Goal: Register for event/course

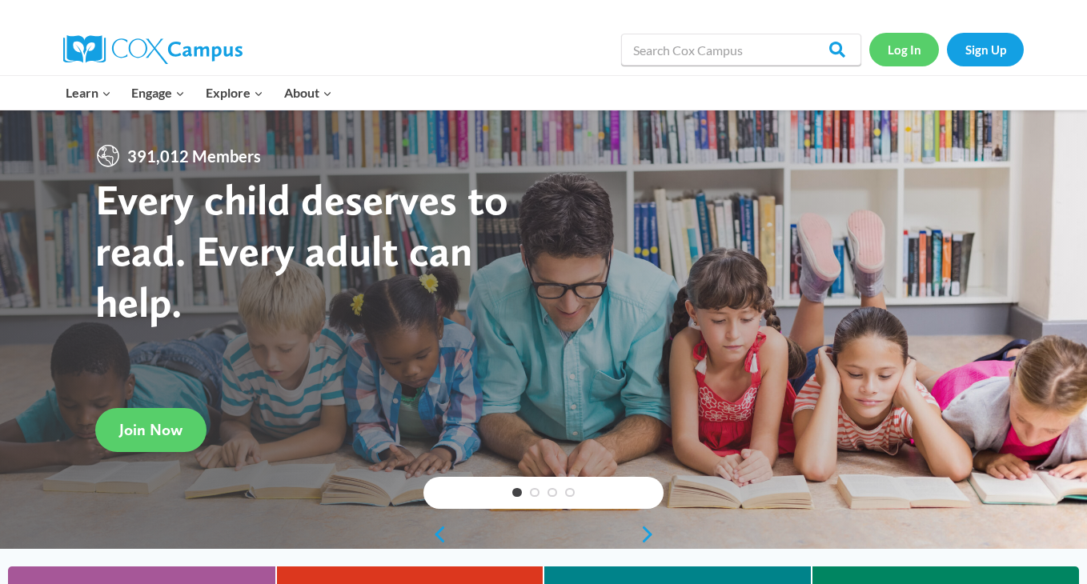
click at [902, 55] on link "Log In" at bounding box center [904, 49] width 70 height 33
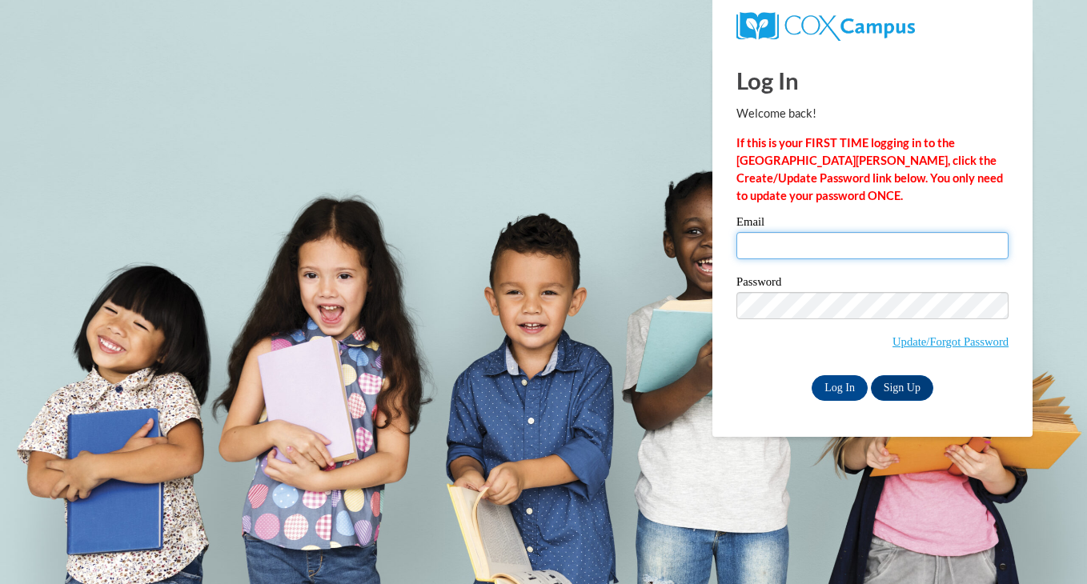
click at [792, 251] on input "Email" at bounding box center [872, 245] width 272 height 27
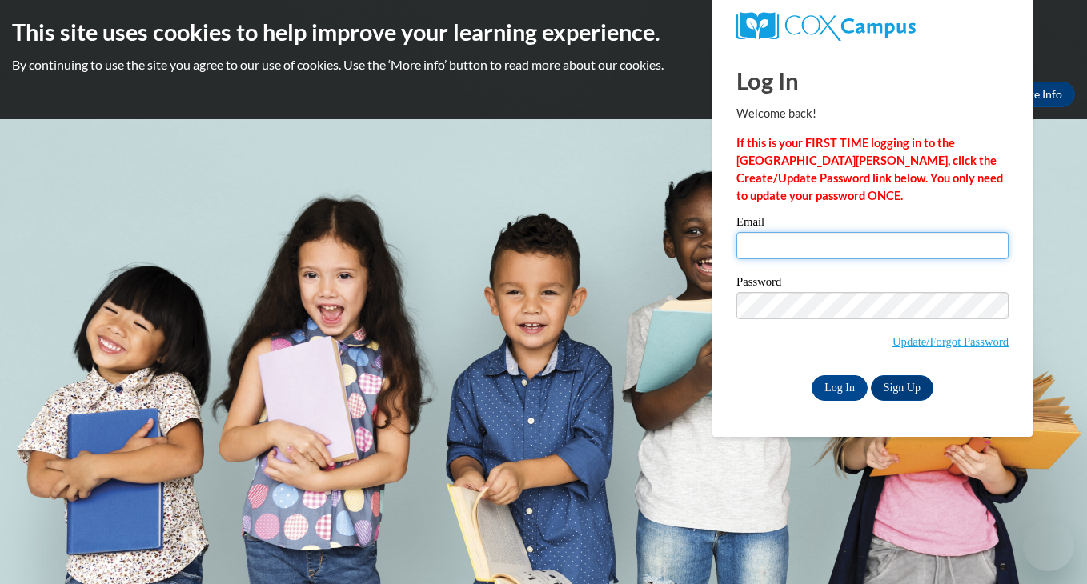
type input "emilyctillman@gmail.com"
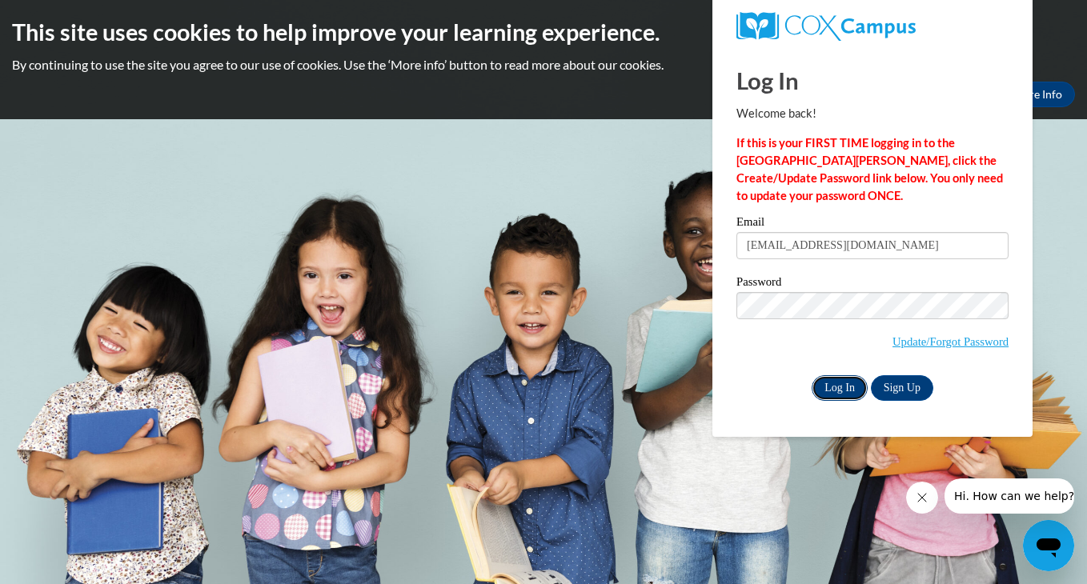
click at [824, 389] on input "Log In" at bounding box center [840, 388] width 56 height 26
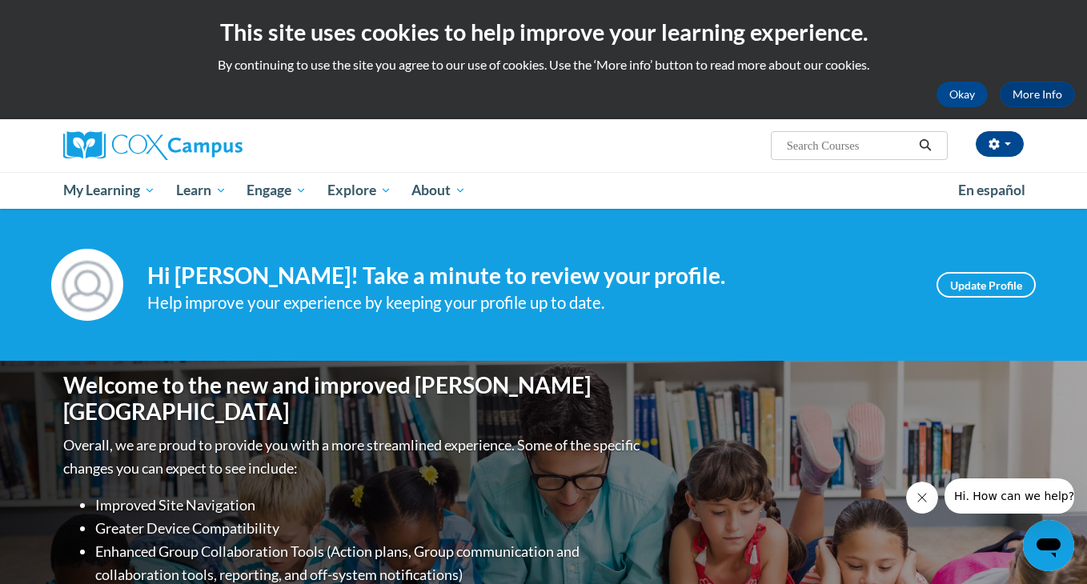
click at [841, 152] on input "Search..." at bounding box center [849, 145] width 128 height 19
type input "data driven"
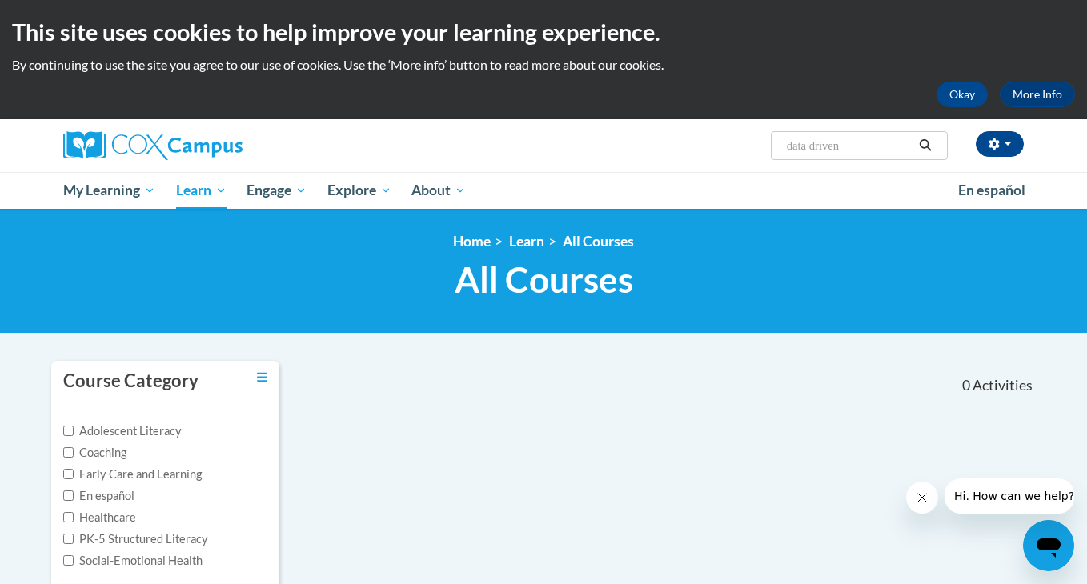
click at [848, 146] on input "data driven" at bounding box center [849, 145] width 128 height 19
type input "data driven instruction"
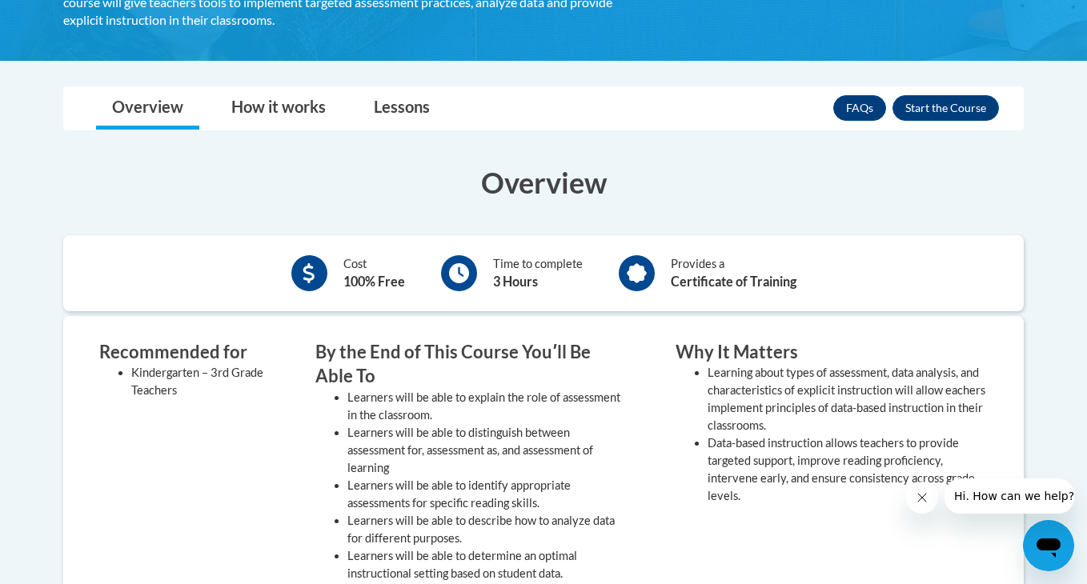
scroll to position [364, 0]
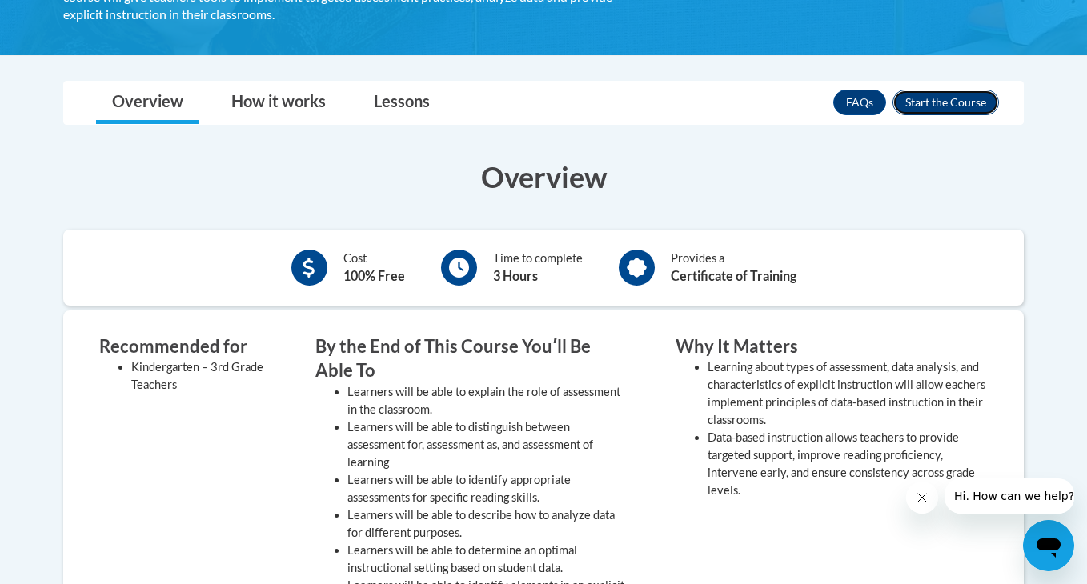
click at [938, 103] on button "Enroll" at bounding box center [945, 103] width 106 height 26
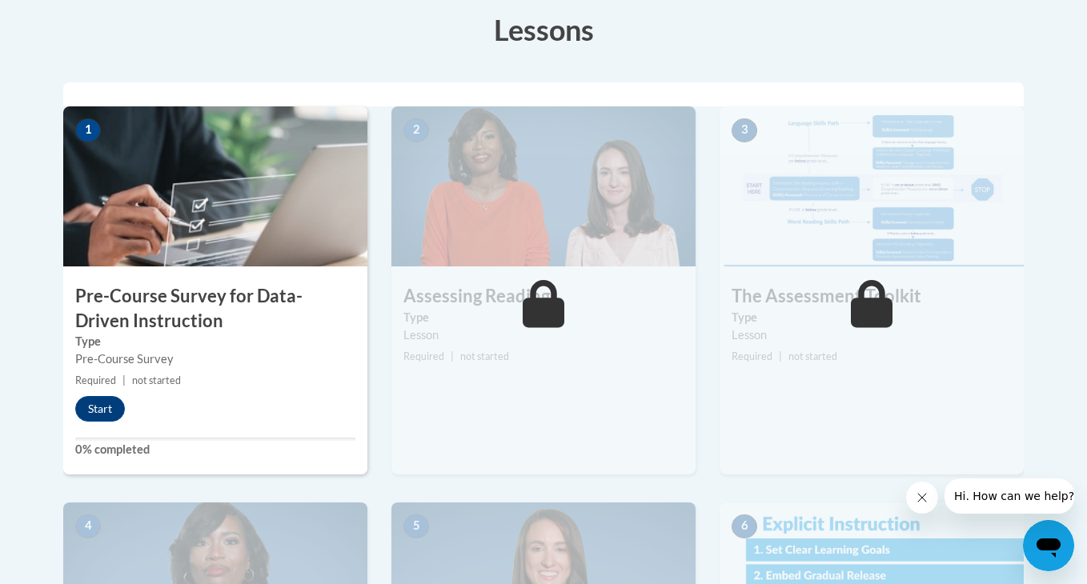
scroll to position [451, 0]
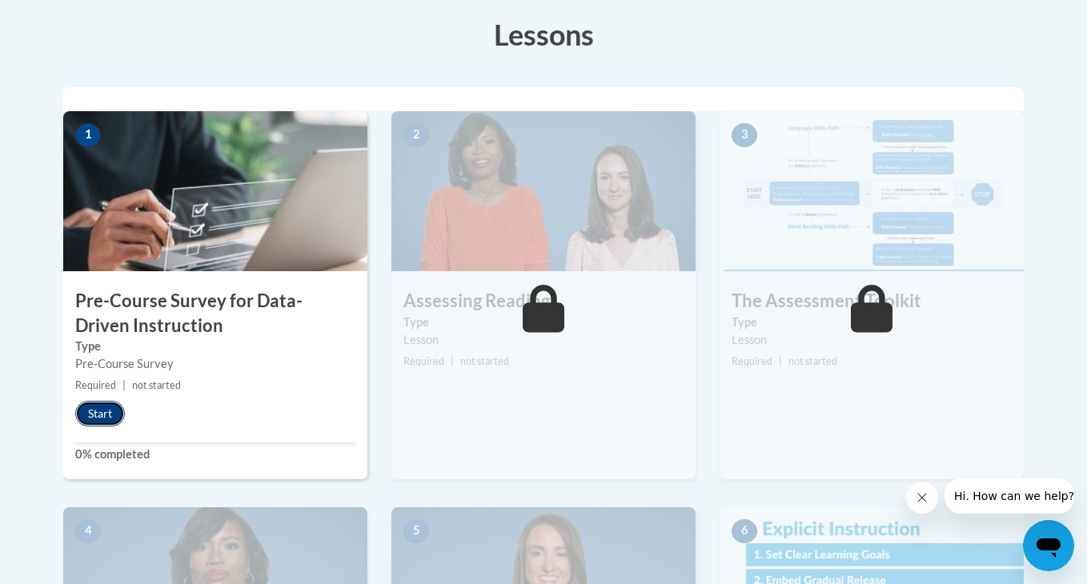
click at [102, 418] on button "Start" at bounding box center [100, 414] width 50 height 26
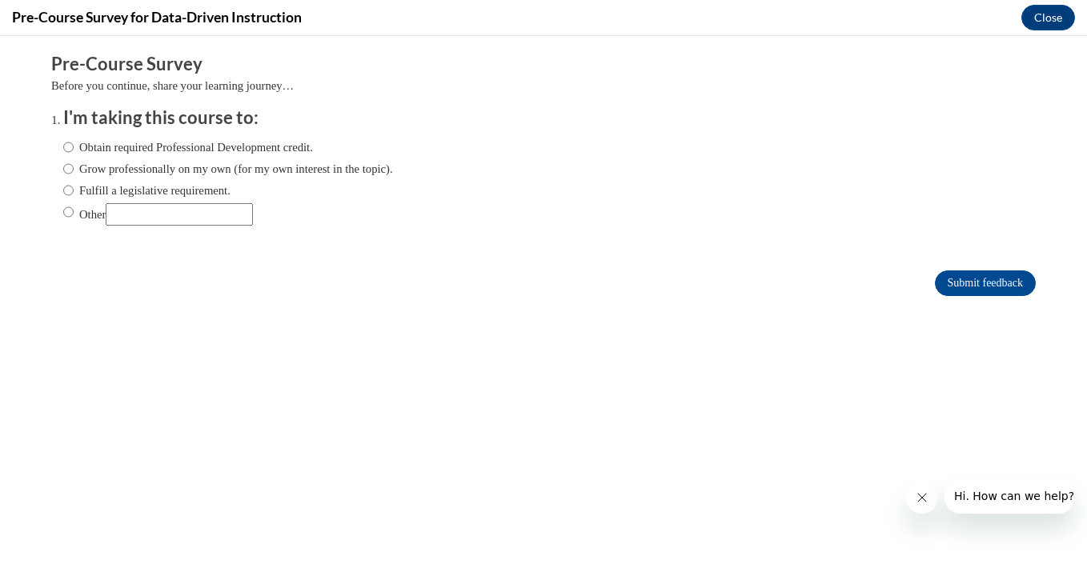
scroll to position [0, 0]
click at [145, 211] on input "Other" at bounding box center [179, 214] width 147 height 22
click at [66, 215] on input "Other" at bounding box center [68, 212] width 10 height 18
radio input "true"
click at [150, 221] on input "Other" at bounding box center [179, 214] width 147 height 22
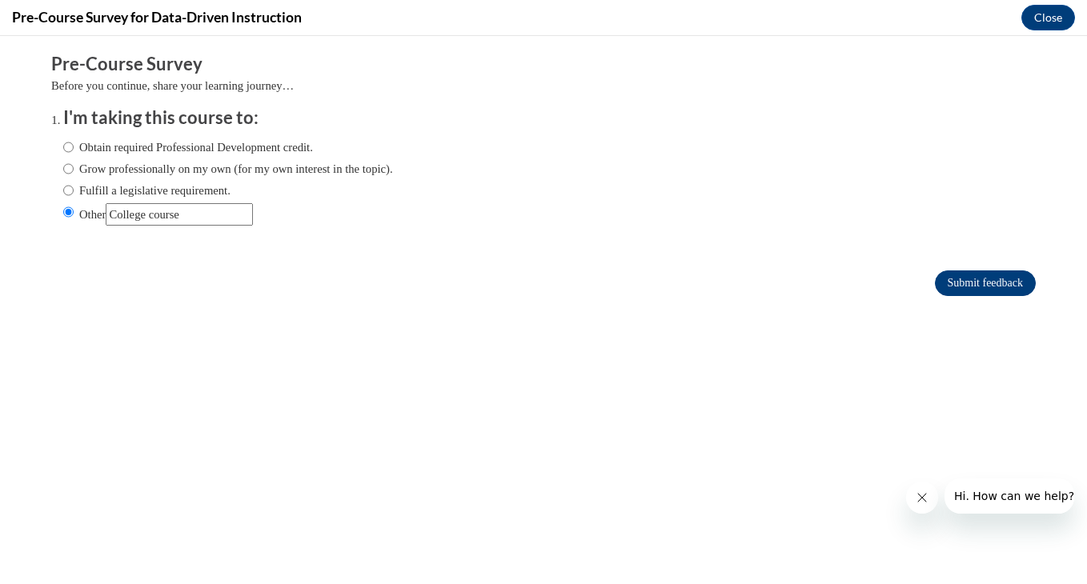
type input "College course"
click at [949, 285] on input "Submit feedback" at bounding box center [985, 284] width 101 height 26
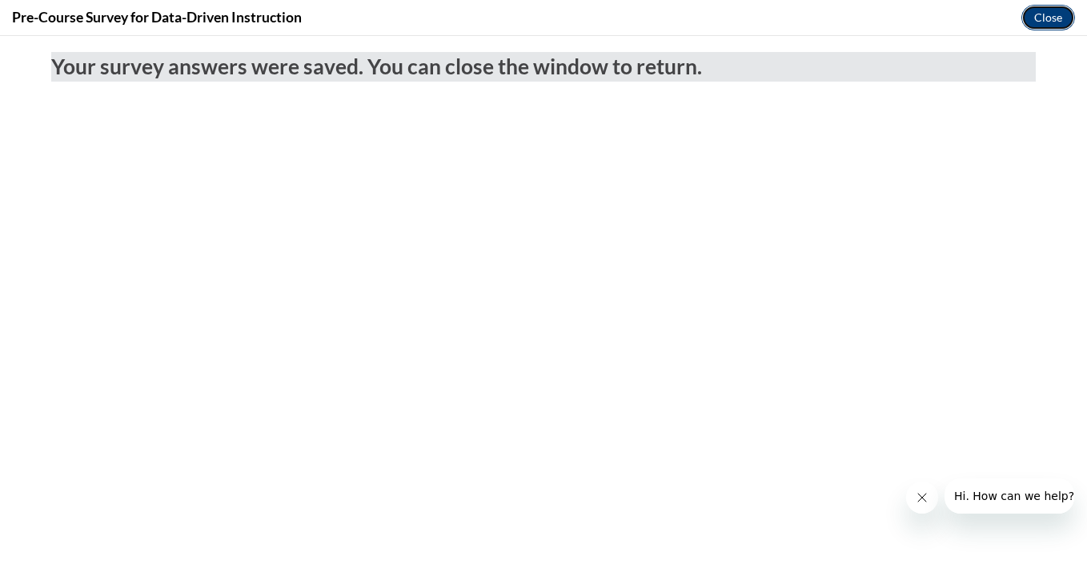
click at [1035, 20] on button "Close" at bounding box center [1048, 18] width 54 height 26
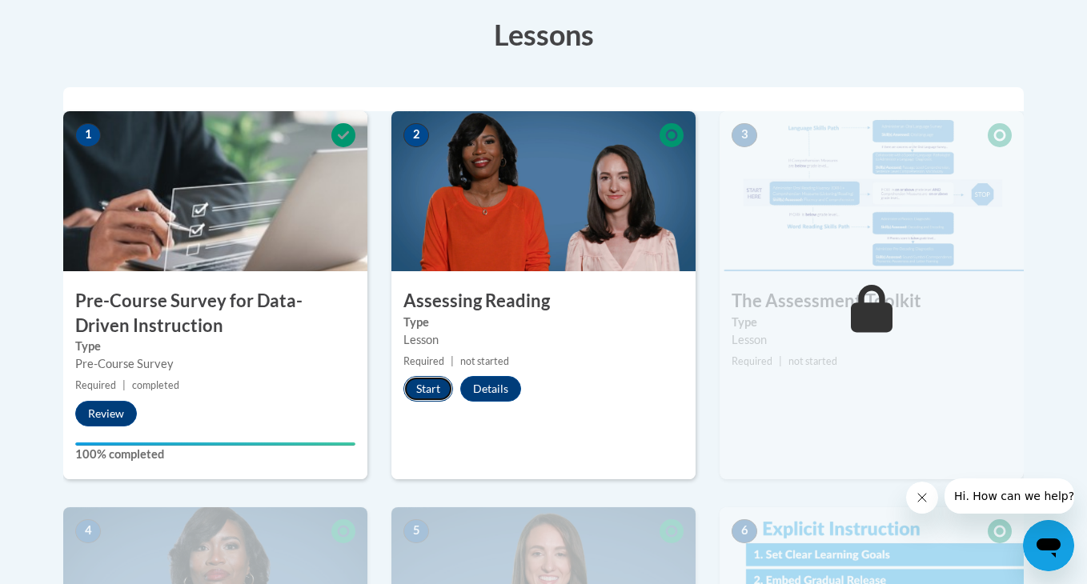
click at [433, 390] on button "Start" at bounding box center [428, 389] width 50 height 26
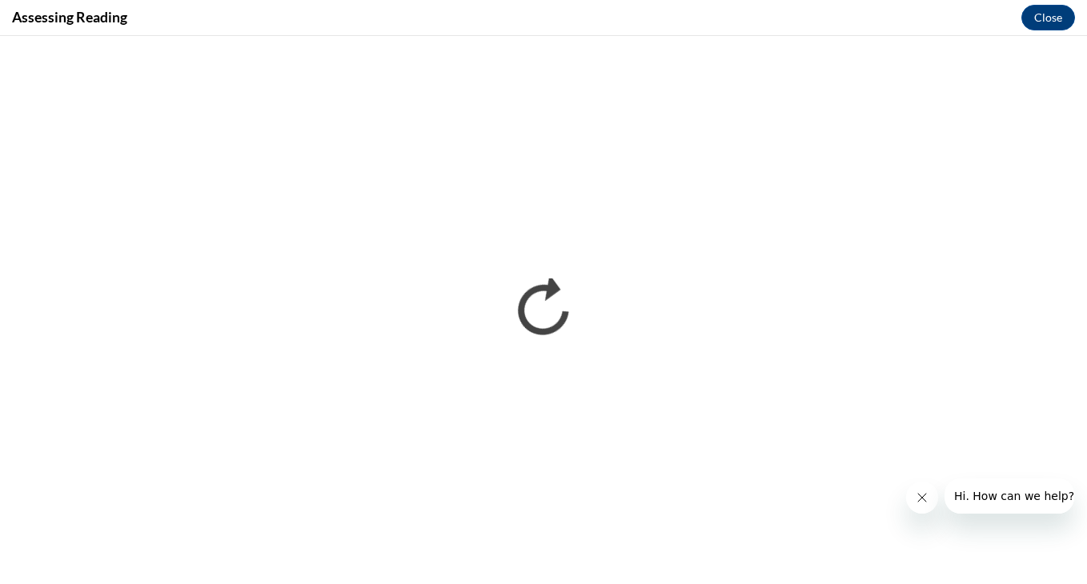
click at [916, 499] on icon "Close message from company" at bounding box center [922, 497] width 13 height 13
